Goal: Transaction & Acquisition: Obtain resource

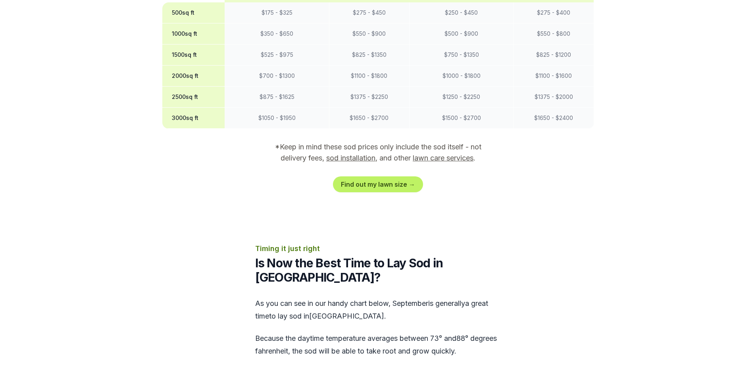
scroll to position [754, 0]
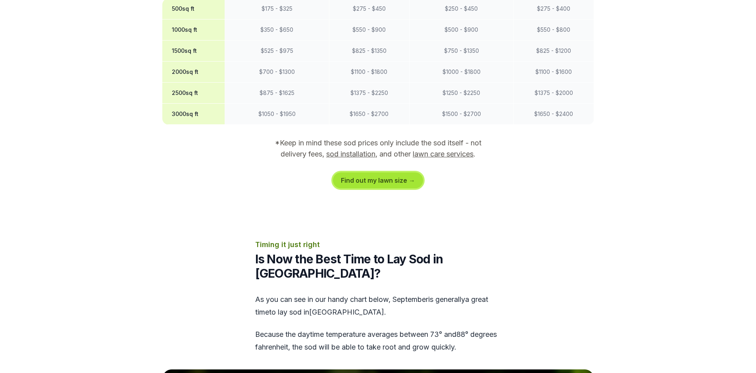
click at [396, 172] on link "Find out my lawn size →" at bounding box center [378, 180] width 90 height 16
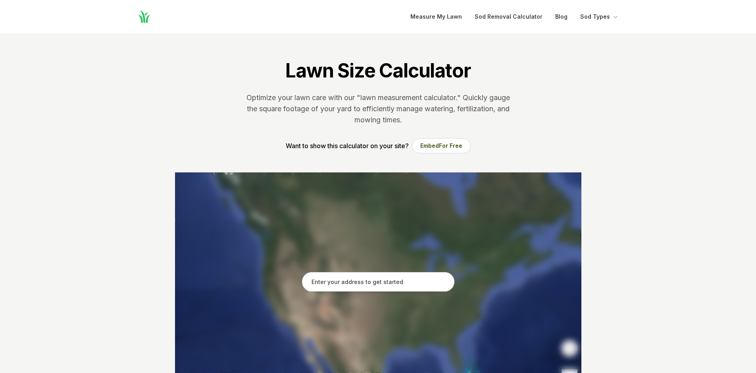
click at [386, 283] on input "text" at bounding box center [378, 282] width 152 height 20
click at [349, 277] on input "text" at bounding box center [378, 282] width 152 height 20
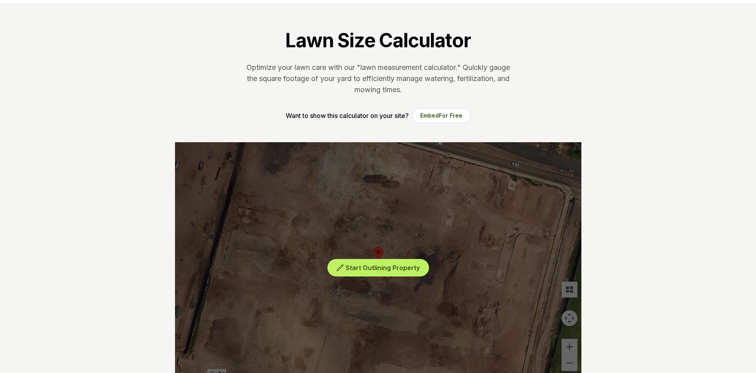
scroll to position [119, 0]
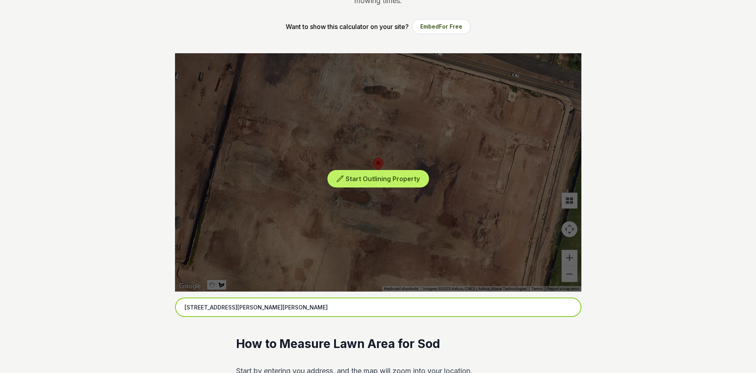
click at [279, 307] on input "[STREET_ADDRESS][PERSON_NAME][PERSON_NAME]" at bounding box center [378, 307] width 406 height 20
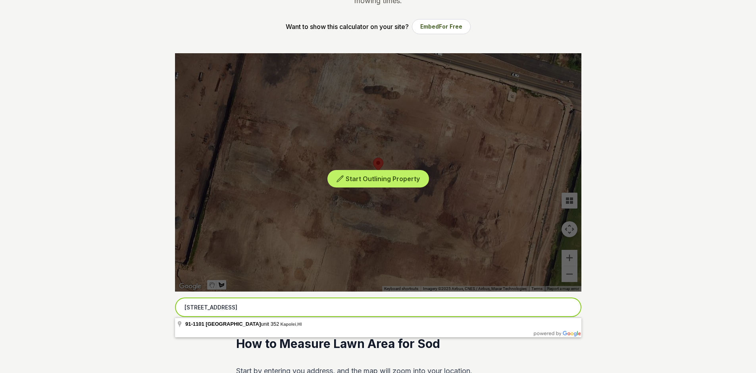
type input "[STREET_ADDRESS]"
click at [400, 309] on input "[STREET_ADDRESS]" at bounding box center [378, 307] width 406 height 20
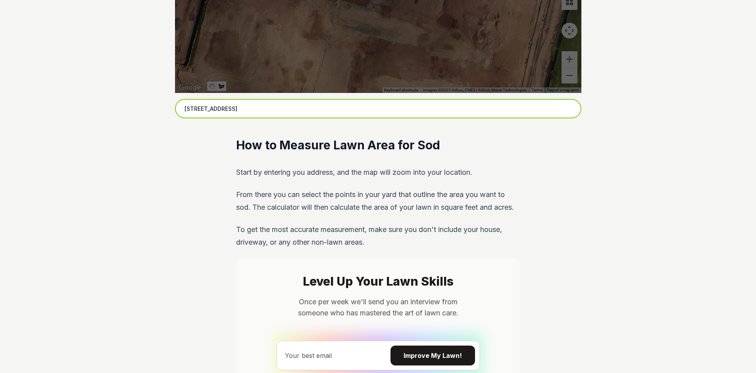
scroll to position [159, 0]
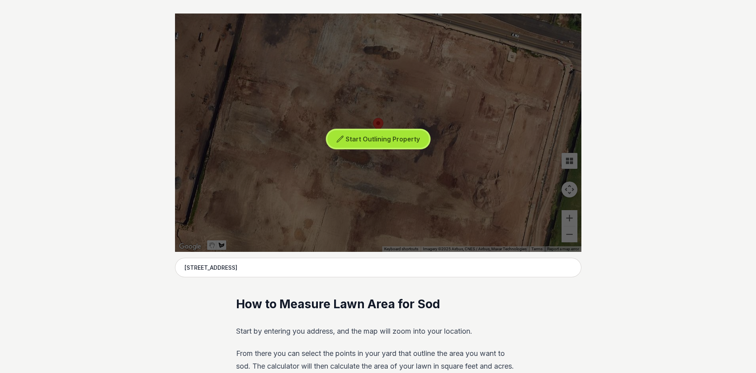
click at [410, 142] on span "Start Outlining Property" at bounding box center [383, 139] width 74 height 8
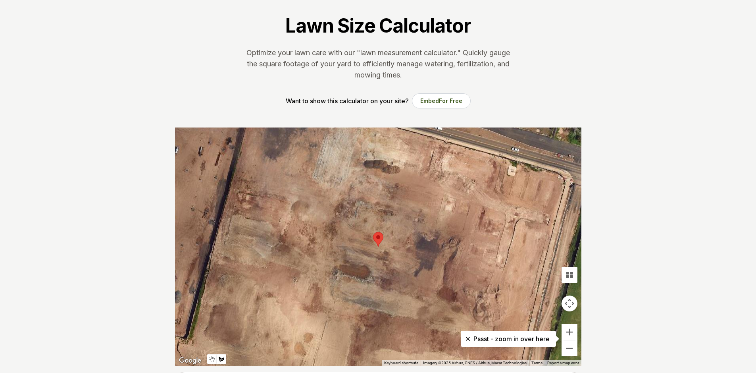
scroll to position [79, 0]
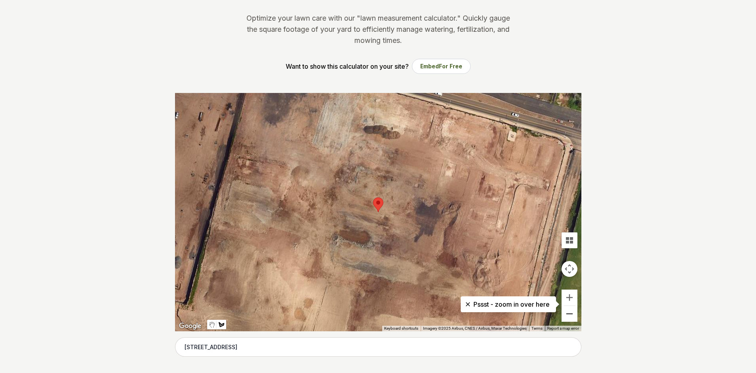
click at [569, 314] on button "Zoom out" at bounding box center [569, 313] width 16 height 16
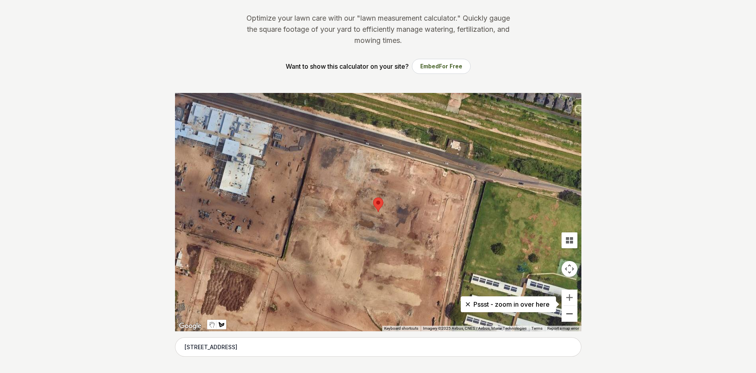
click at [569, 314] on button "Zoom out" at bounding box center [569, 313] width 16 height 16
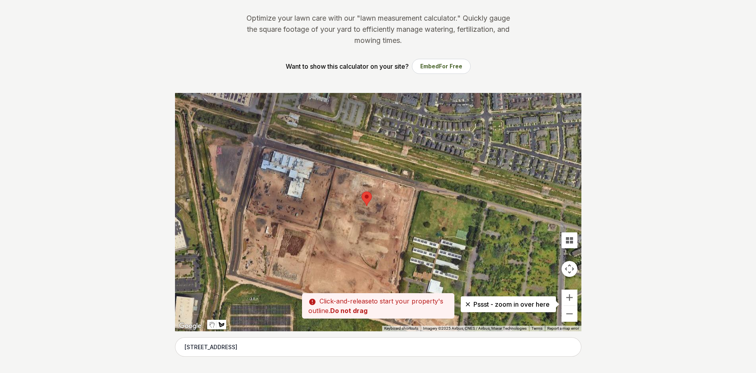
drag, startPoint x: 501, startPoint y: 274, endPoint x: 468, endPoint y: 257, distance: 37.4
click at [468, 257] on div at bounding box center [378, 212] width 406 height 238
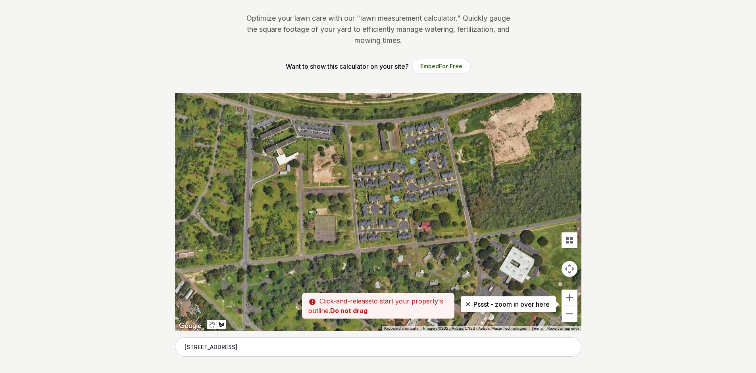
drag, startPoint x: 509, startPoint y: 267, endPoint x: 197, endPoint y: 156, distance: 331.0
click at [197, 156] on div at bounding box center [378, 212] width 406 height 238
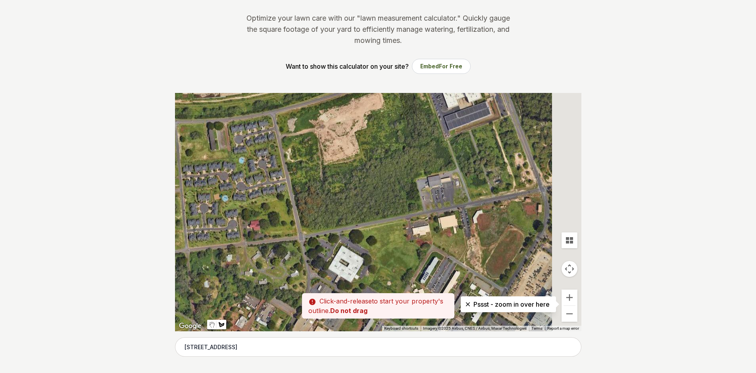
drag, startPoint x: 459, startPoint y: 193, endPoint x: 231, endPoint y: 189, distance: 228.6
click at [231, 189] on div at bounding box center [378, 212] width 406 height 238
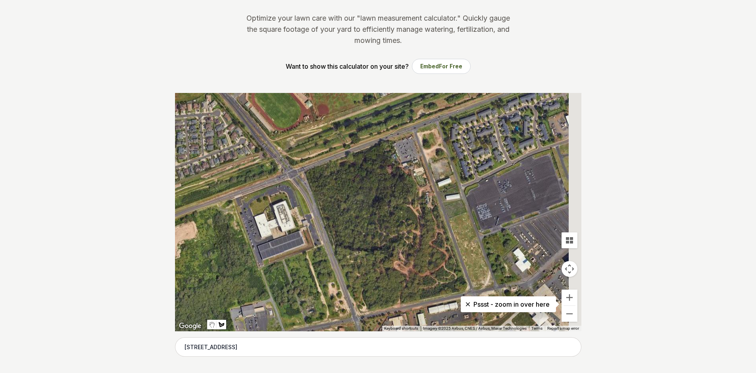
drag, startPoint x: 394, startPoint y: 183, endPoint x: 222, endPoint y: 325, distance: 222.9
click at [221, 325] on div "Keyboard shortcuts Map Data Imagery ©2025 Airbus, CNES / Airbus, Maxar Technolo…" at bounding box center [378, 212] width 406 height 238
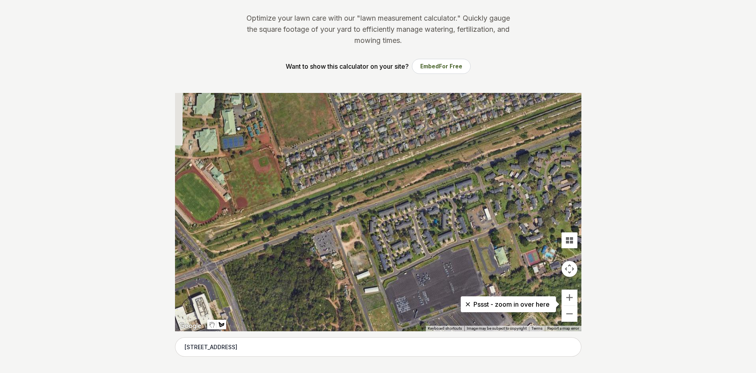
click at [350, 346] on input "[STREET_ADDRESS]" at bounding box center [378, 347] width 406 height 20
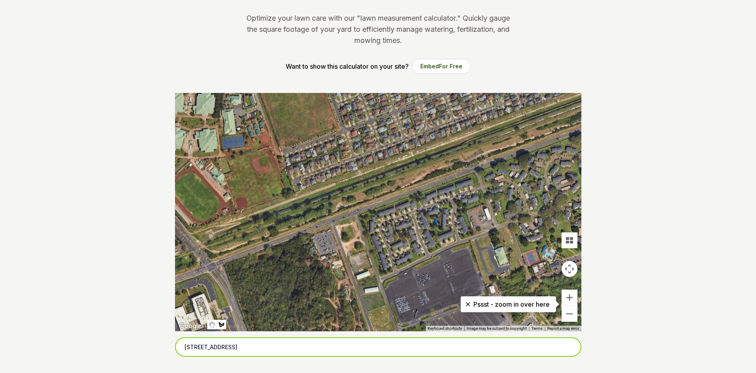
click at [485, 351] on input "[STREET_ADDRESS]" at bounding box center [378, 347] width 406 height 20
click at [180, 348] on input "[STREET_ADDRESS]" at bounding box center [378, 347] width 406 height 20
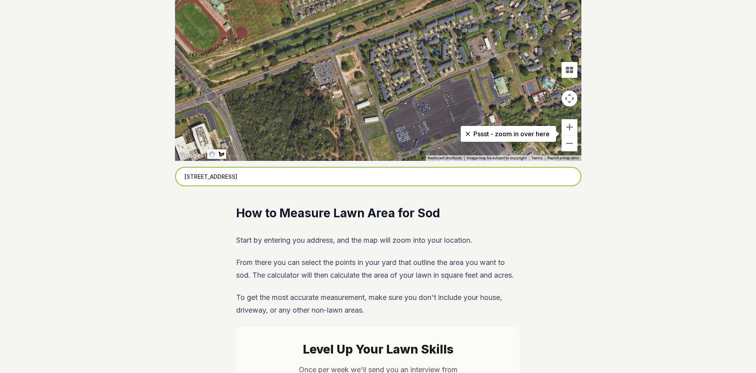
scroll to position [0, 0]
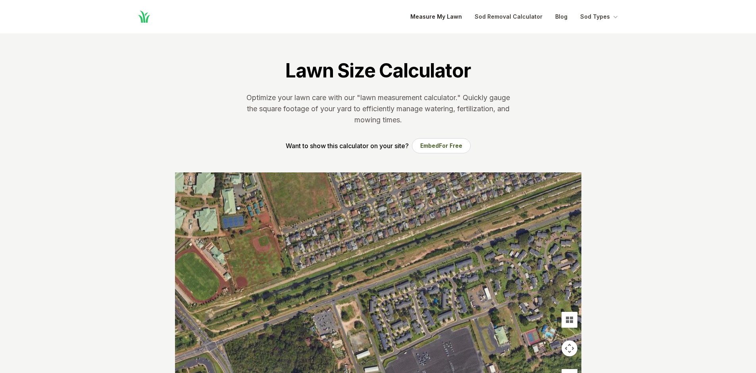
click at [445, 14] on link "Measure My Lawn" at bounding box center [436, 17] width 52 height 10
click at [614, 17] on icon "Global" at bounding box center [615, 17] width 4 height 2
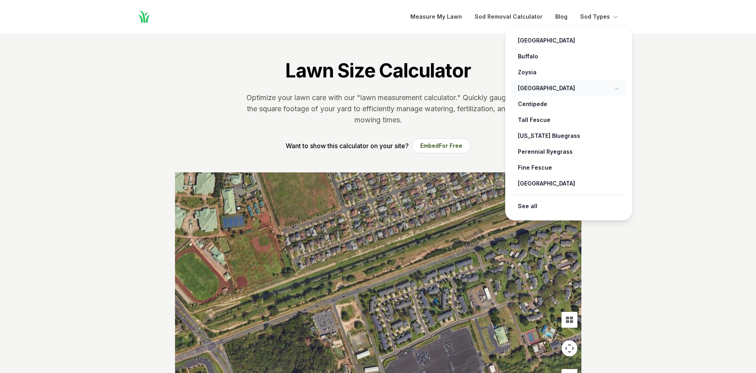
click at [532, 87] on link "[GEOGRAPHIC_DATA] →" at bounding box center [568, 88] width 114 height 16
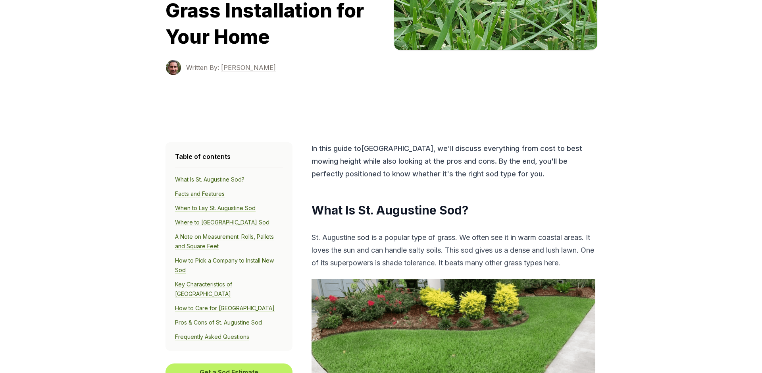
scroll to position [278, 0]
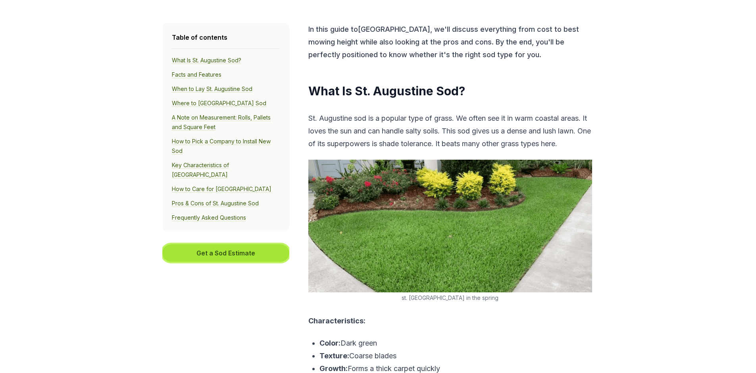
click at [221, 244] on button "Get a Sod Estimate" at bounding box center [225, 252] width 127 height 17
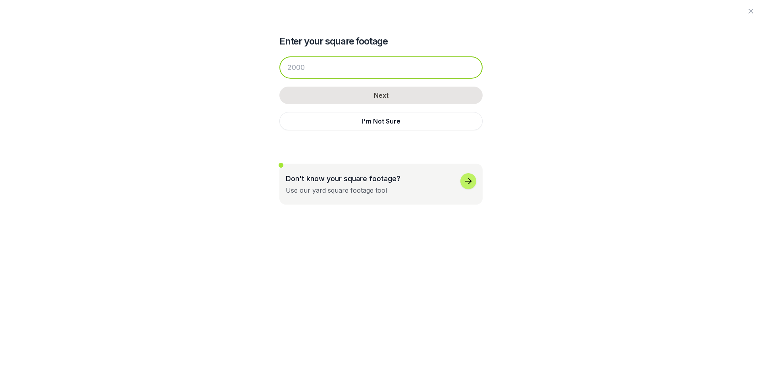
click at [348, 71] on input "number" at bounding box center [380, 67] width 203 height 22
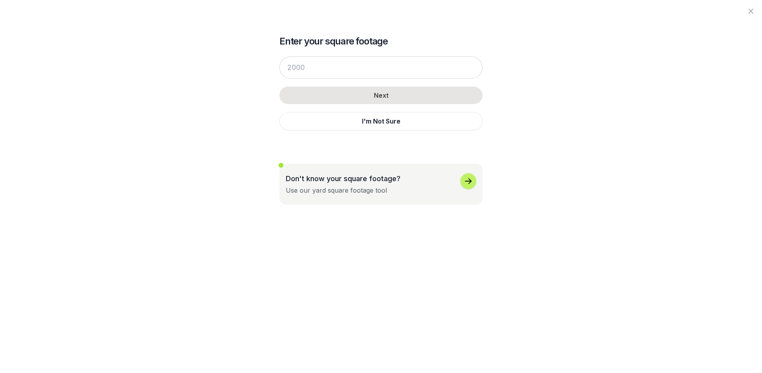
scroll to position [907, 0]
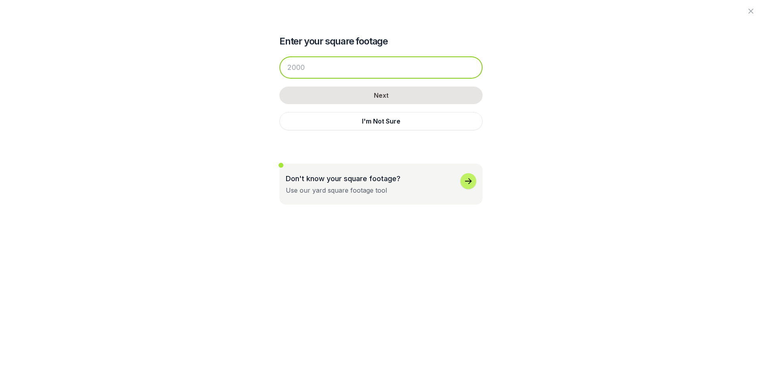
click at [344, 77] on input "number" at bounding box center [380, 67] width 203 height 22
click at [350, 73] on input "number" at bounding box center [380, 67] width 203 height 22
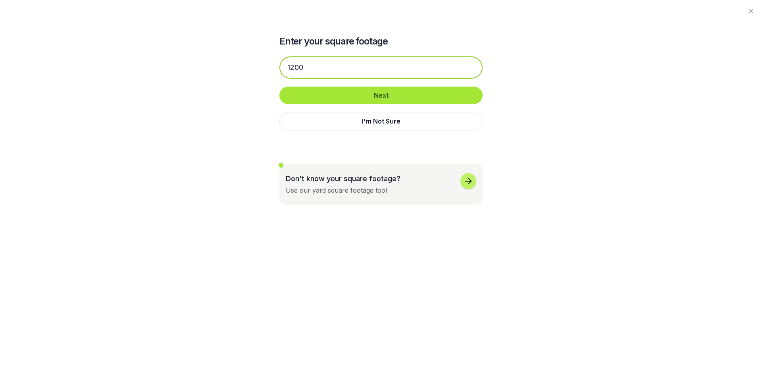
type input "1200"
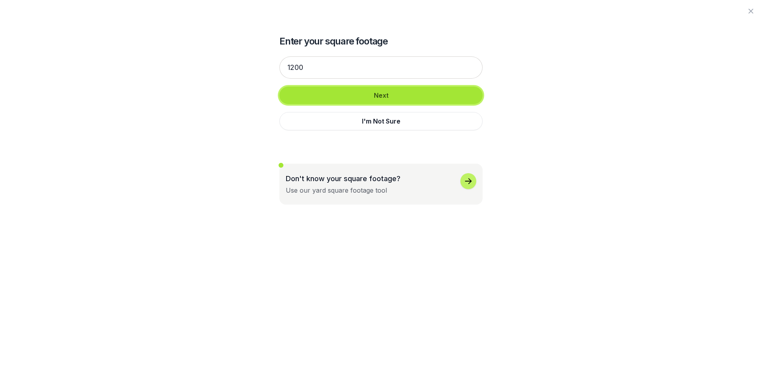
click at [351, 93] on button "Next" at bounding box center [380, 94] width 203 height 17
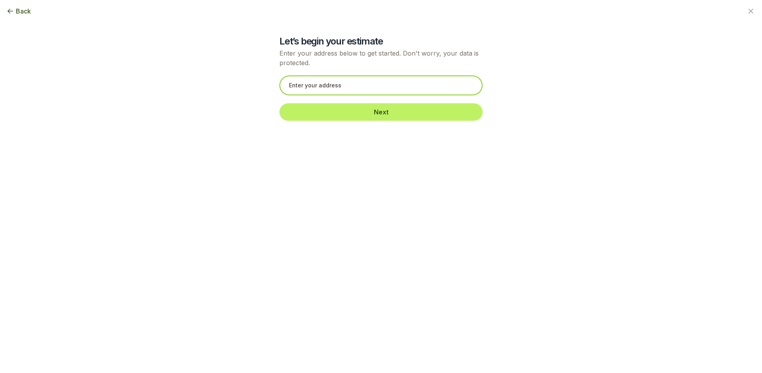
click at [360, 84] on input "text" at bounding box center [380, 85] width 203 height 20
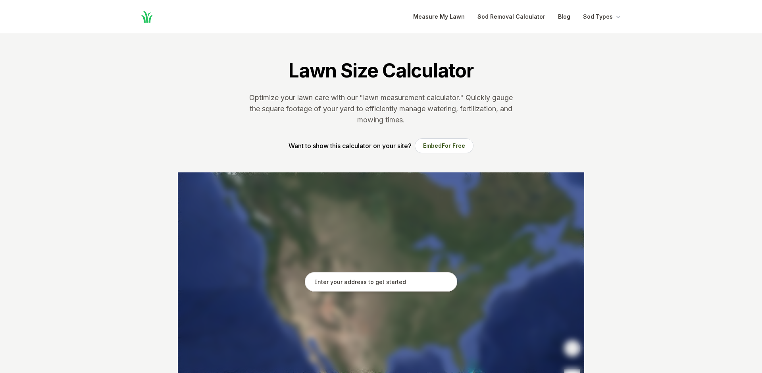
scroll to position [754, 0]
